Goal: Navigation & Orientation: Go to known website

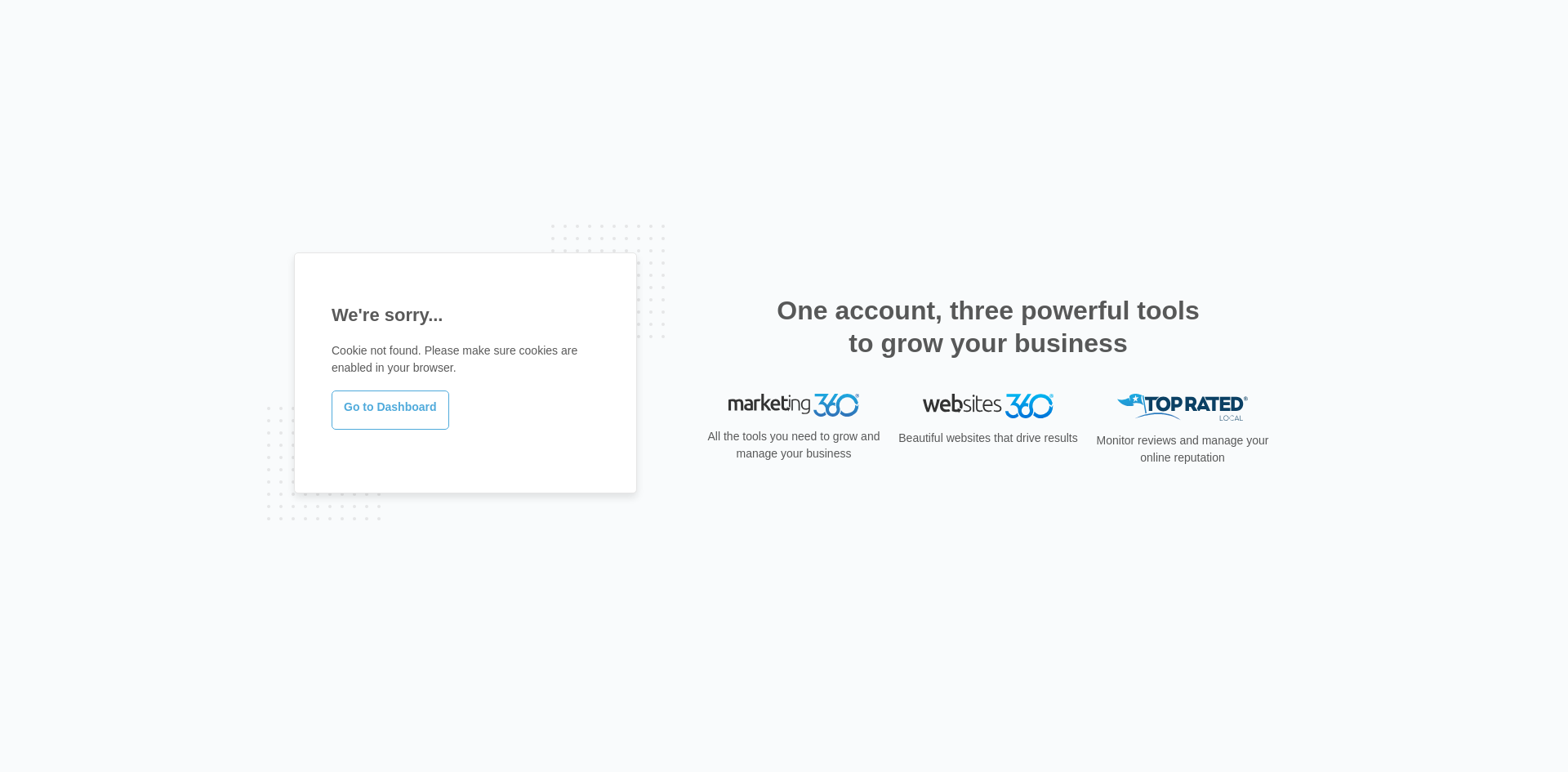
drag, startPoint x: 0, startPoint y: 0, endPoint x: 408, endPoint y: 412, distance: 579.8
click at [408, 412] on link "Go to Dashboard" at bounding box center [391, 410] width 118 height 39
